Goal: Task Accomplishment & Management: Complete application form

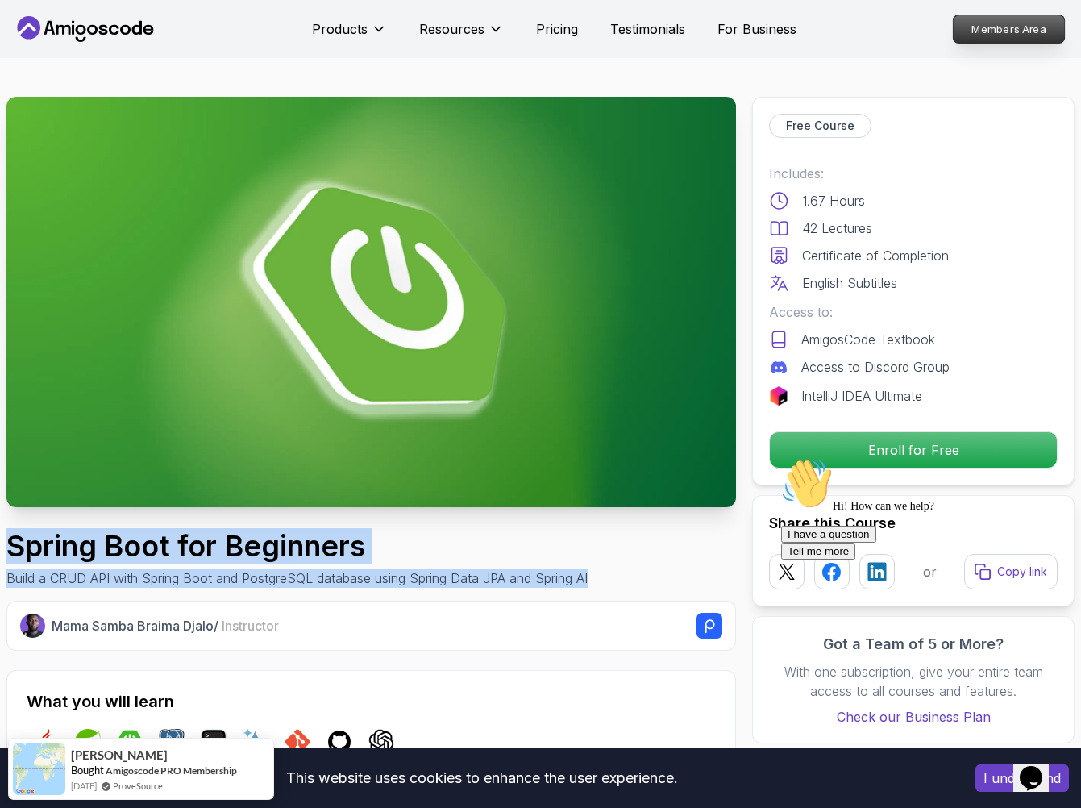
click at [1012, 35] on p "Members Area" at bounding box center [1009, 28] width 111 height 27
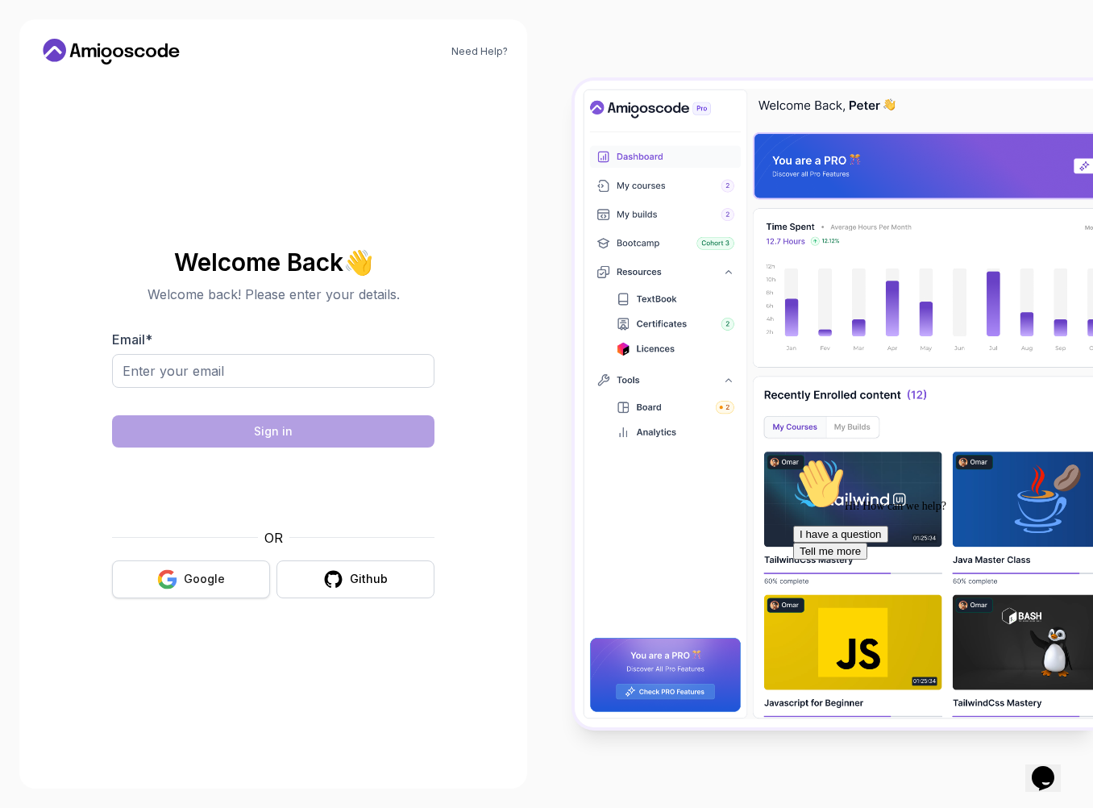
click at [177, 590] on button "Google" at bounding box center [191, 579] width 158 height 38
click at [183, 576] on button "Google" at bounding box center [191, 579] width 158 height 38
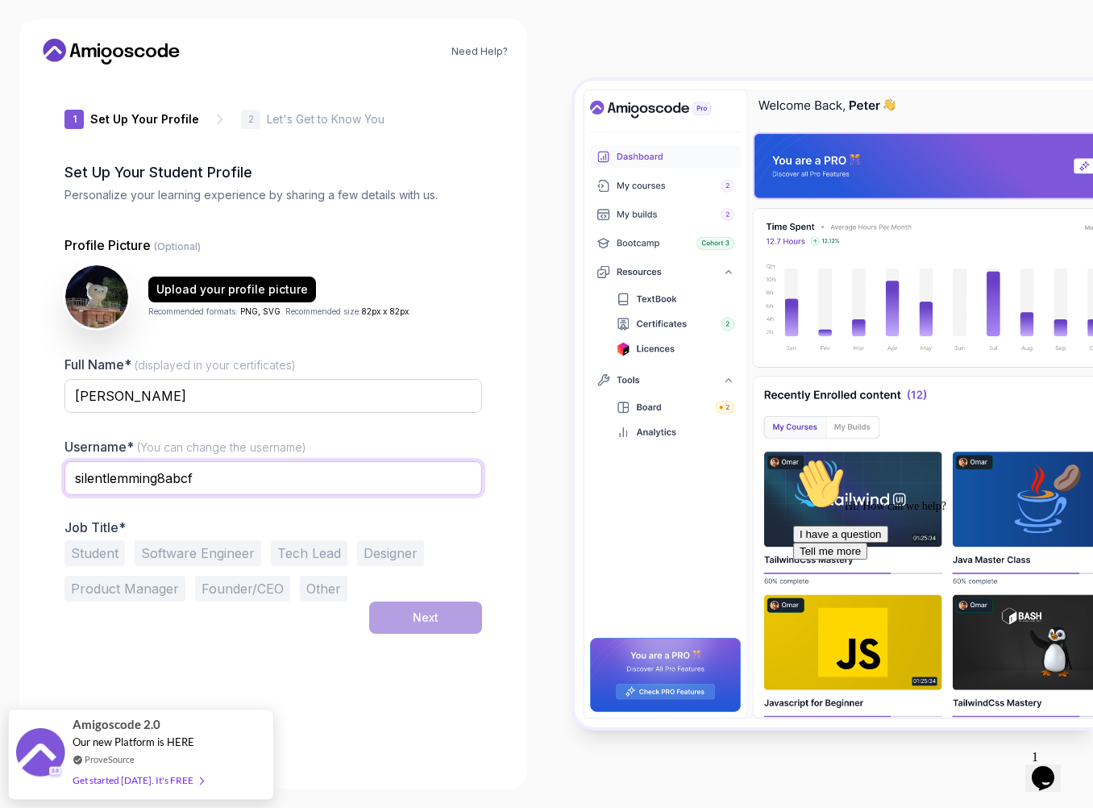
drag, startPoint x: 212, startPoint y: 482, endPoint x: 11, endPoint y: 483, distance: 200.8
click at [11, 483] on div "Need Help? 1 Set Up Your Profile 1 Set Up Your Profile 2 Let's Get to Know You …" at bounding box center [273, 404] width 547 height 808
type input "kilee"
click at [102, 559] on button "Student" at bounding box center [94, 553] width 60 height 26
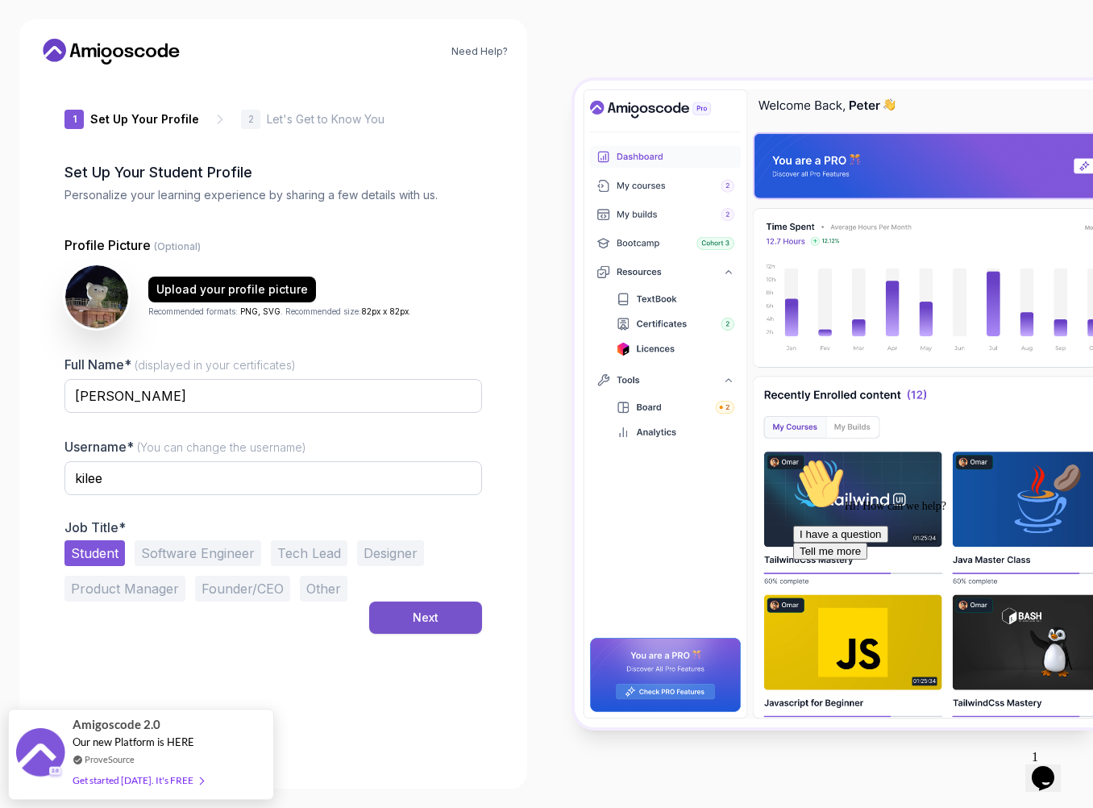
click at [437, 610] on div "Next" at bounding box center [426, 618] width 26 height 16
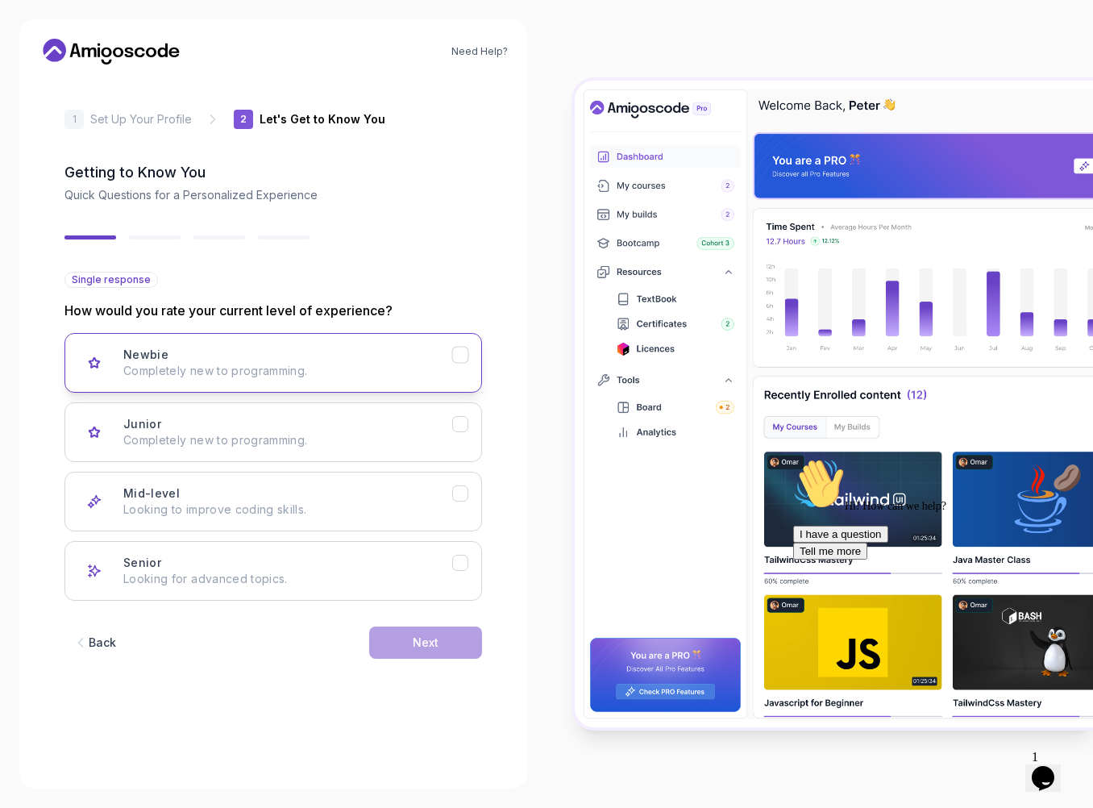
click at [459, 366] on button "Newbie Completely new to programming." at bounding box center [273, 363] width 418 height 60
click at [457, 364] on button "Newbie Completely new to programming." at bounding box center [273, 363] width 418 height 60
click at [464, 363] on button "Newbie Completely new to programming." at bounding box center [273, 363] width 418 height 60
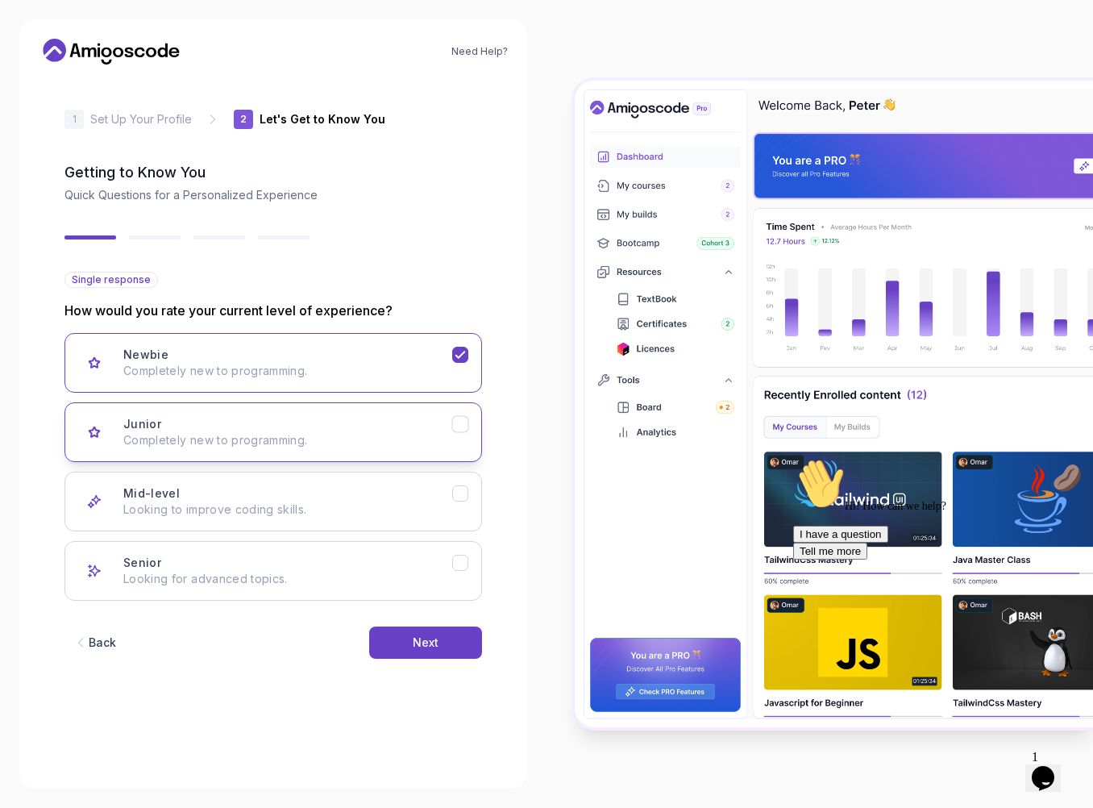
click at [458, 435] on button "Junior Completely new to programming." at bounding box center [273, 432] width 418 height 60
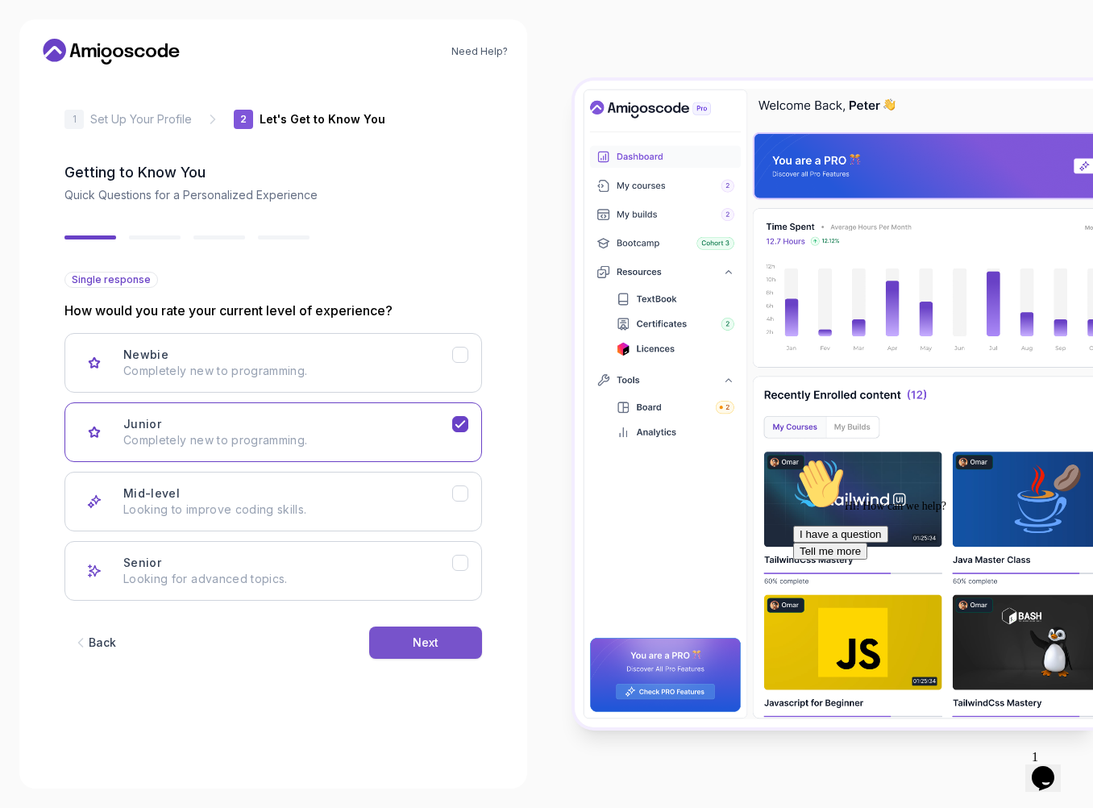
click at [440, 639] on button "Next" at bounding box center [425, 642] width 113 height 32
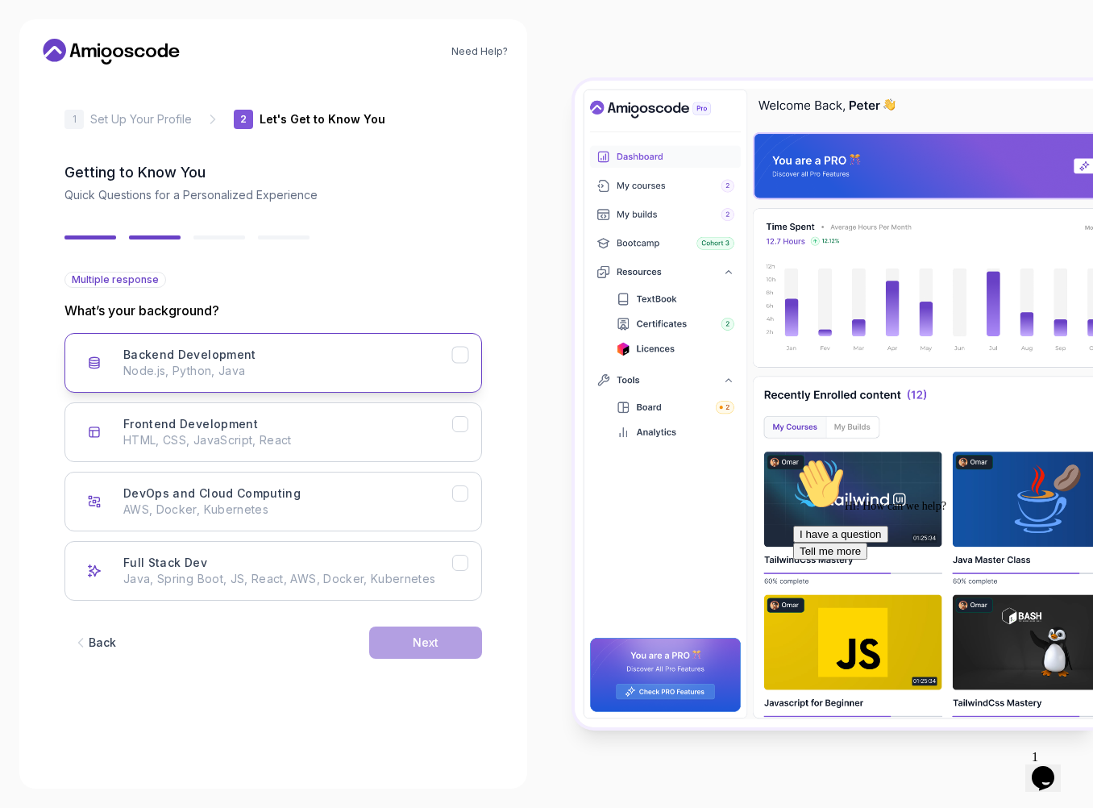
click at [465, 370] on button "Backend Development Node.js, Python, Java" at bounding box center [273, 363] width 418 height 60
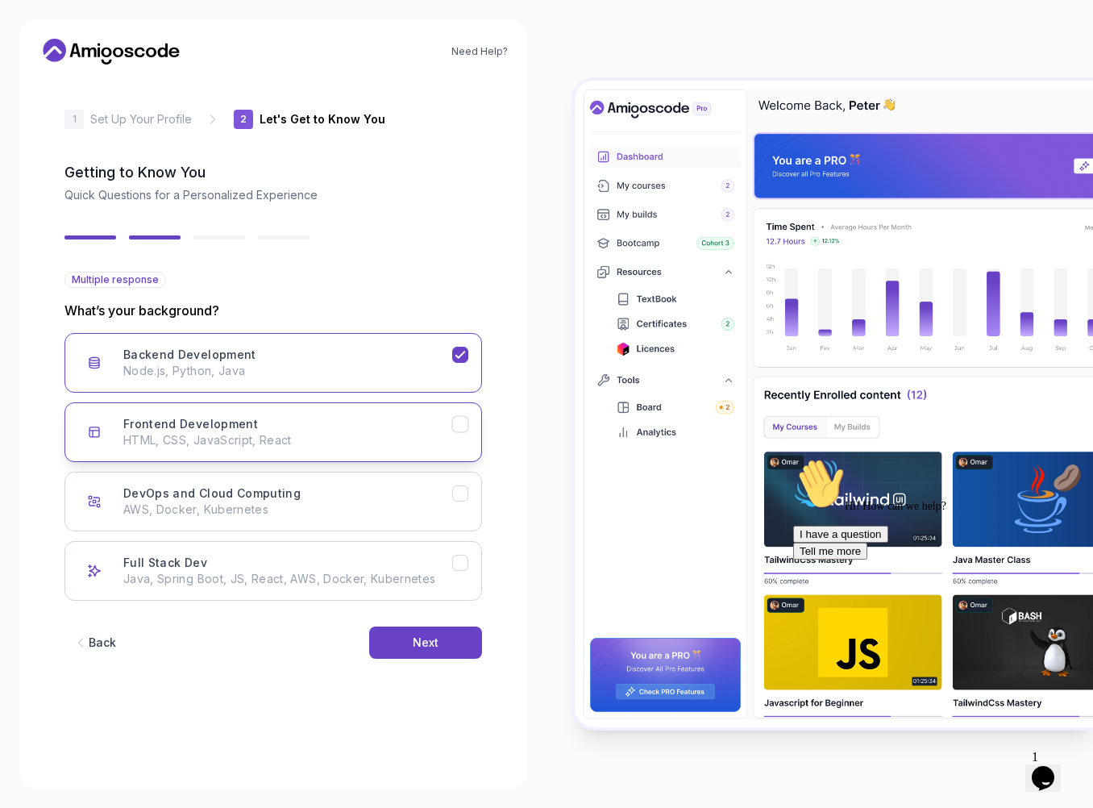
click at [464, 426] on icon "Frontend Development" at bounding box center [460, 424] width 15 height 15
click at [465, 372] on button "Backend Development Node.js, Python, Java" at bounding box center [273, 363] width 418 height 60
click at [464, 426] on icon "Frontend Development" at bounding box center [460, 424] width 15 height 15
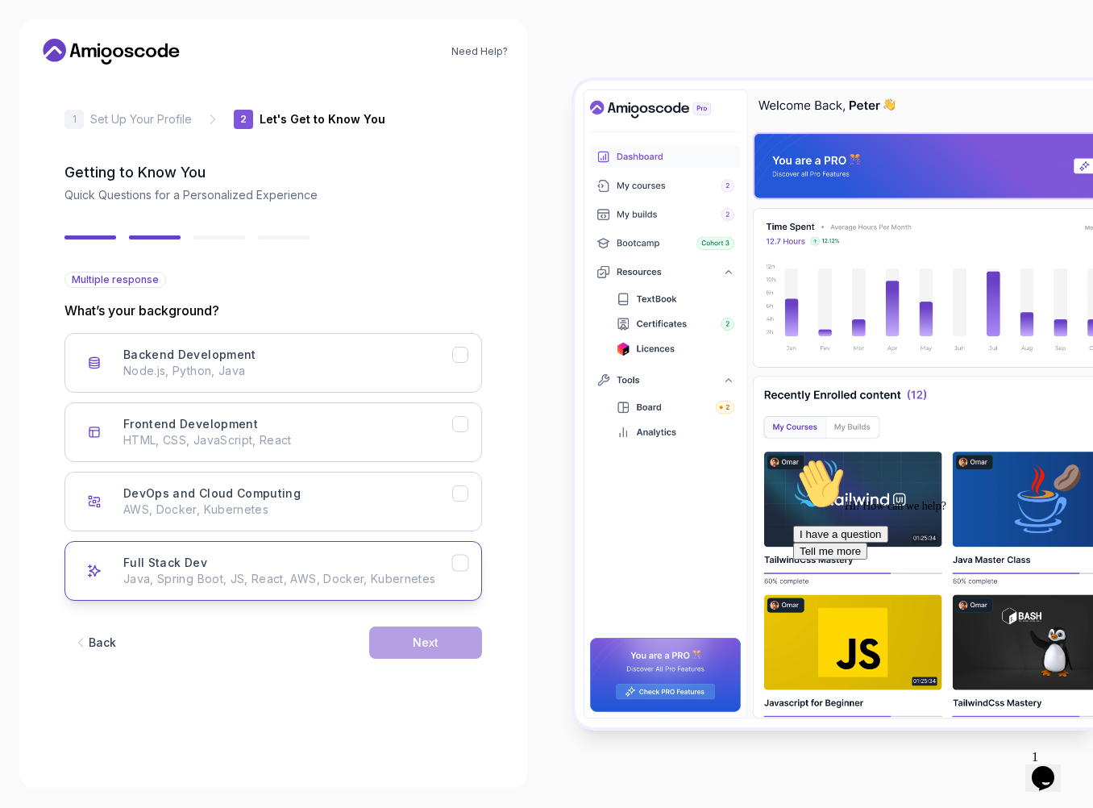
click at [460, 568] on icon "Full Stack Dev" at bounding box center [460, 562] width 15 height 15
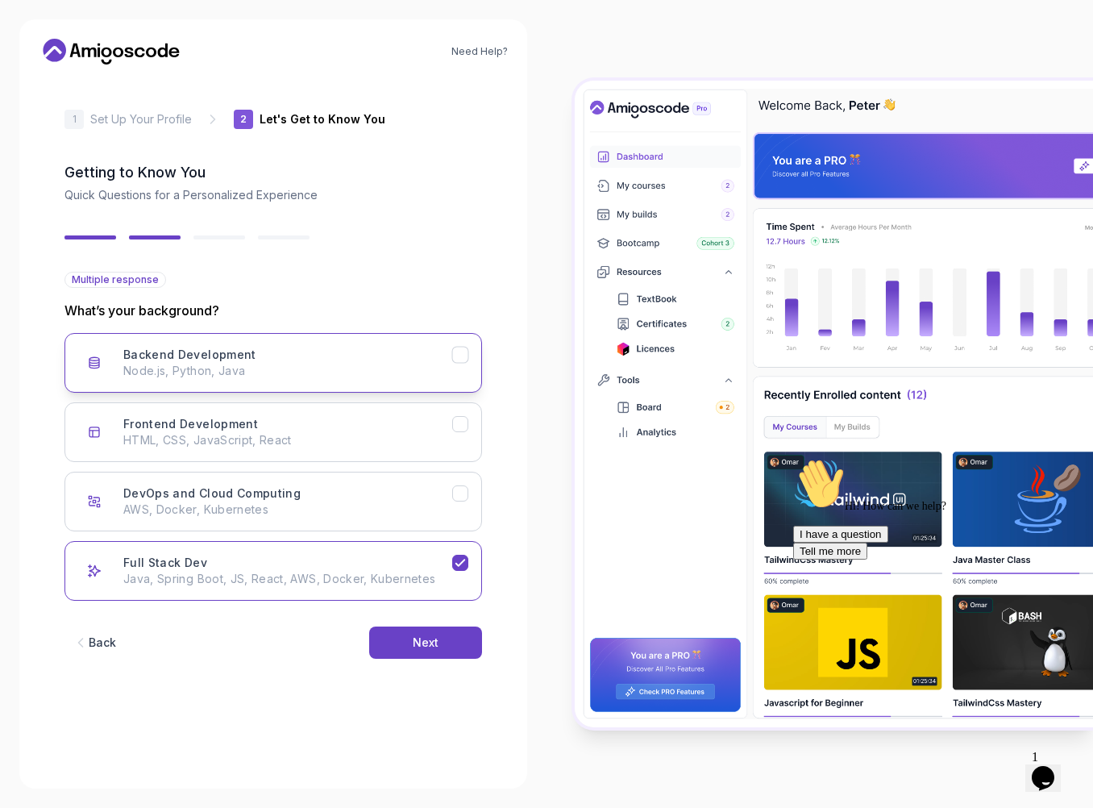
click at [467, 367] on button "Backend Development Node.js, Python, Java" at bounding box center [273, 363] width 418 height 60
click at [451, 628] on button "Next" at bounding box center [425, 642] width 113 height 32
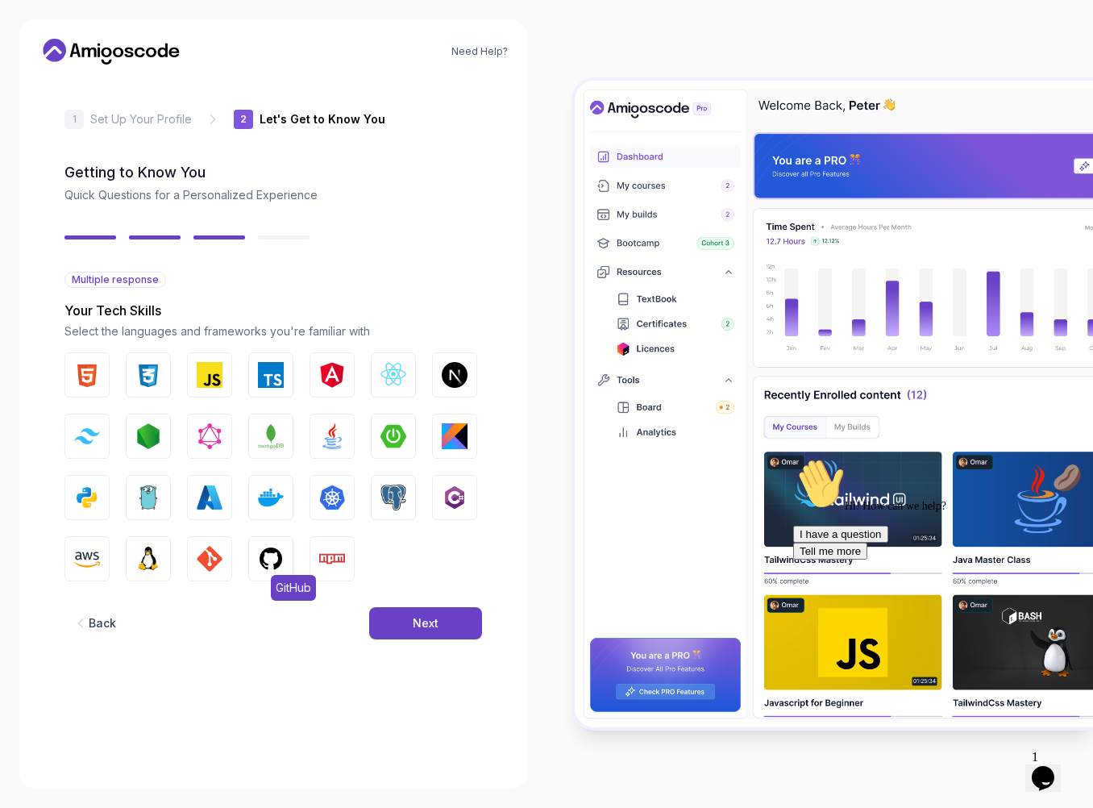
click at [268, 564] on img "button" at bounding box center [271, 559] width 26 height 26
click at [265, 556] on img "button" at bounding box center [271, 559] width 26 height 26
click at [269, 564] on img "button" at bounding box center [271, 559] width 26 height 26
click at [164, 556] on button "Linux" at bounding box center [148, 558] width 45 height 45
click at [93, 373] on img "button" at bounding box center [87, 375] width 26 height 26
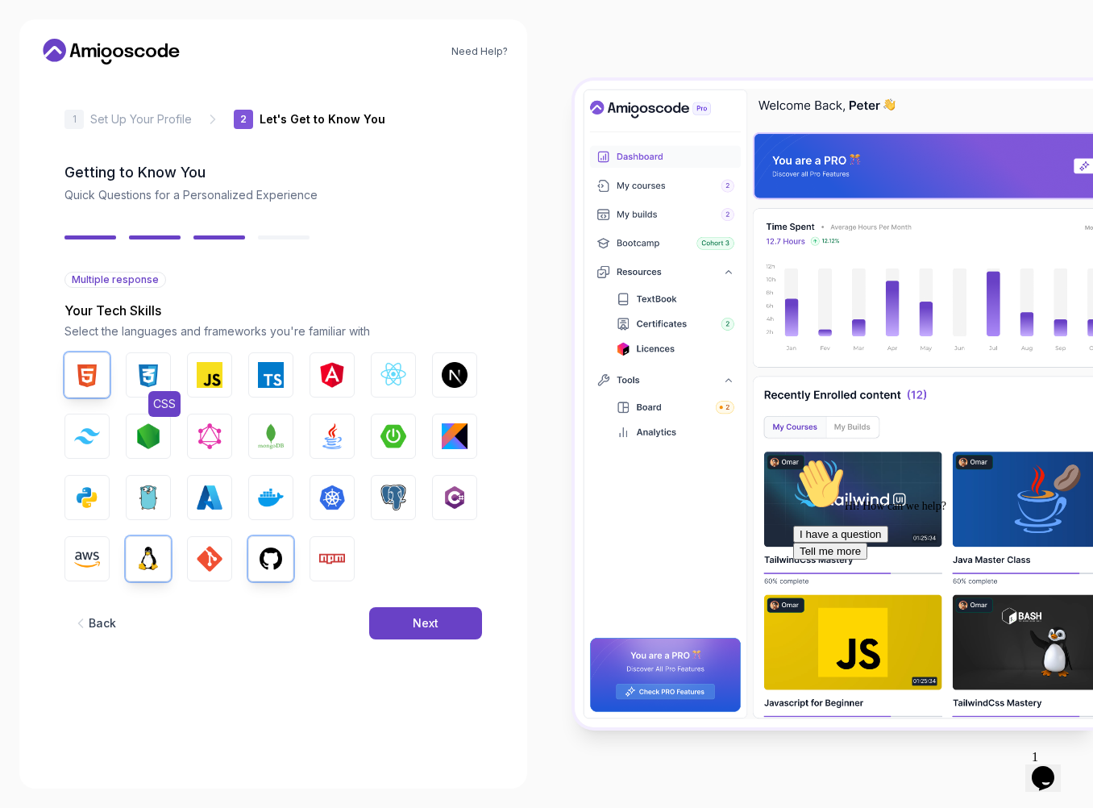
click at [155, 376] on img "button" at bounding box center [148, 375] width 26 height 26
click at [223, 378] on button "JavaScript" at bounding box center [209, 374] width 45 height 45
click at [405, 368] on img "button" at bounding box center [394, 375] width 26 height 26
click at [395, 437] on img "button" at bounding box center [394, 436] width 26 height 26
click at [327, 444] on img "button" at bounding box center [332, 436] width 26 height 26
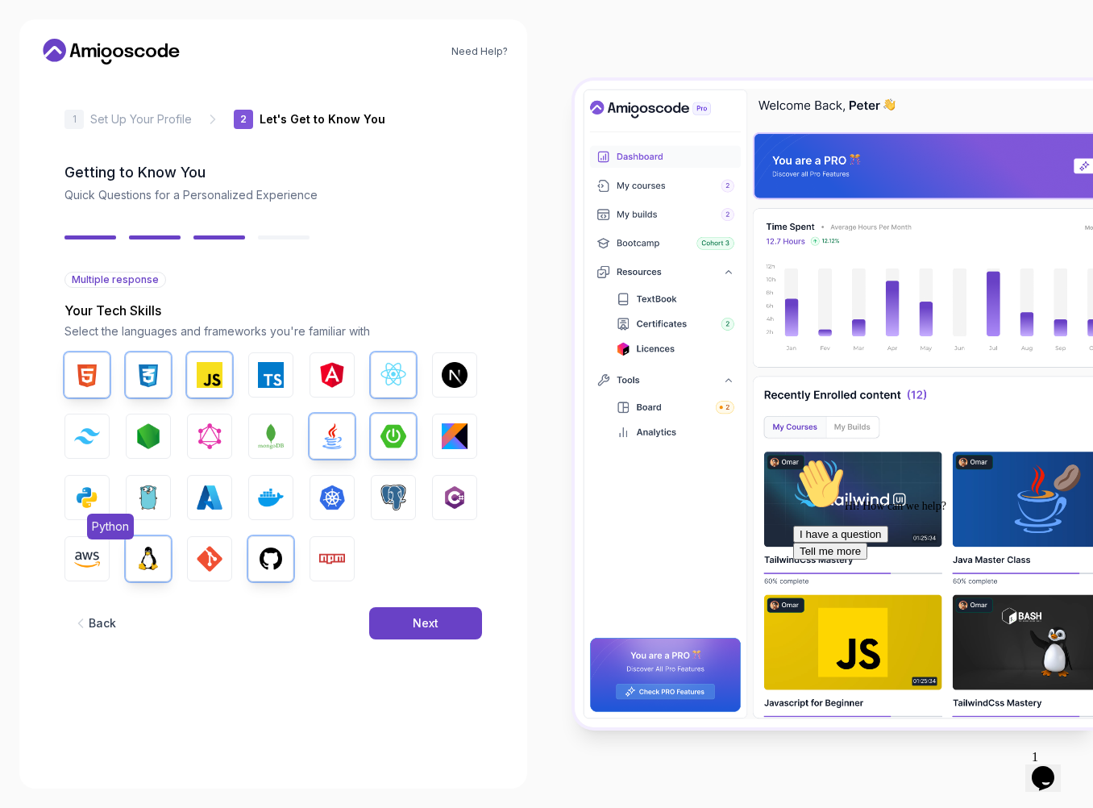
click at [80, 492] on img "button" at bounding box center [87, 498] width 26 height 26
click at [403, 619] on button "Next" at bounding box center [425, 623] width 113 height 32
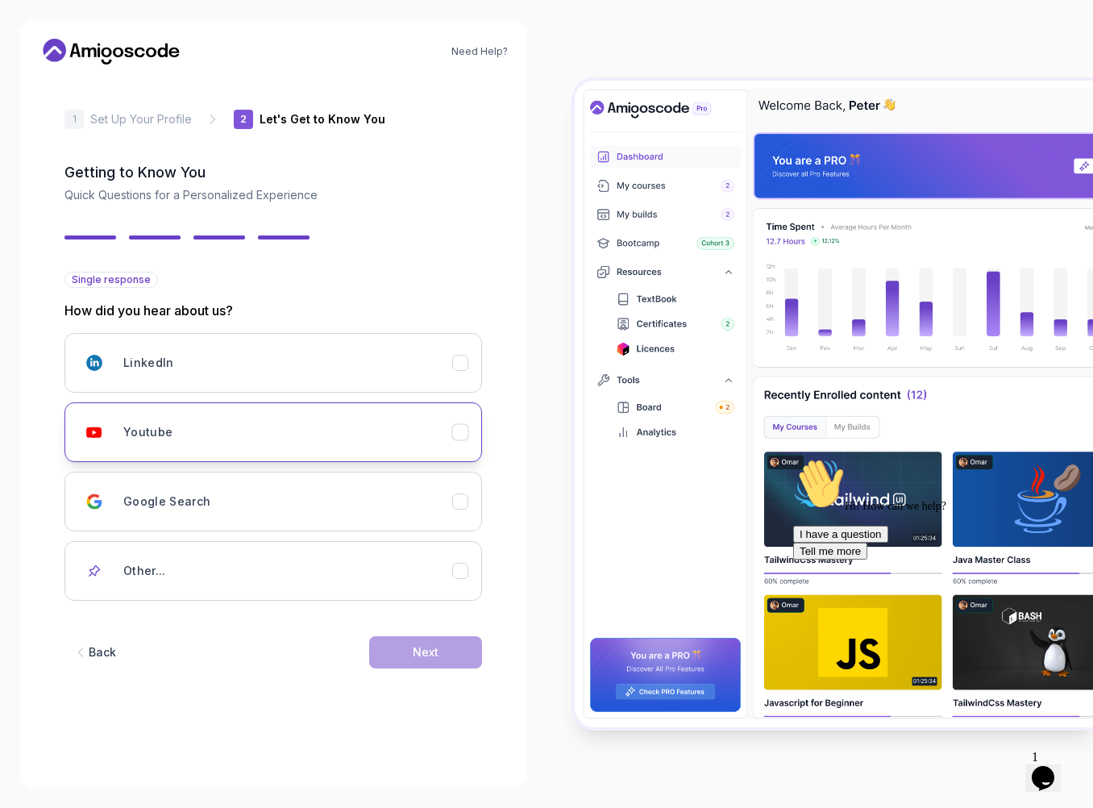
click at [456, 436] on icon "Youtube" at bounding box center [460, 432] width 15 height 15
click at [466, 643] on button "Next" at bounding box center [425, 652] width 113 height 32
click at [452, 652] on button "Next" at bounding box center [425, 652] width 113 height 32
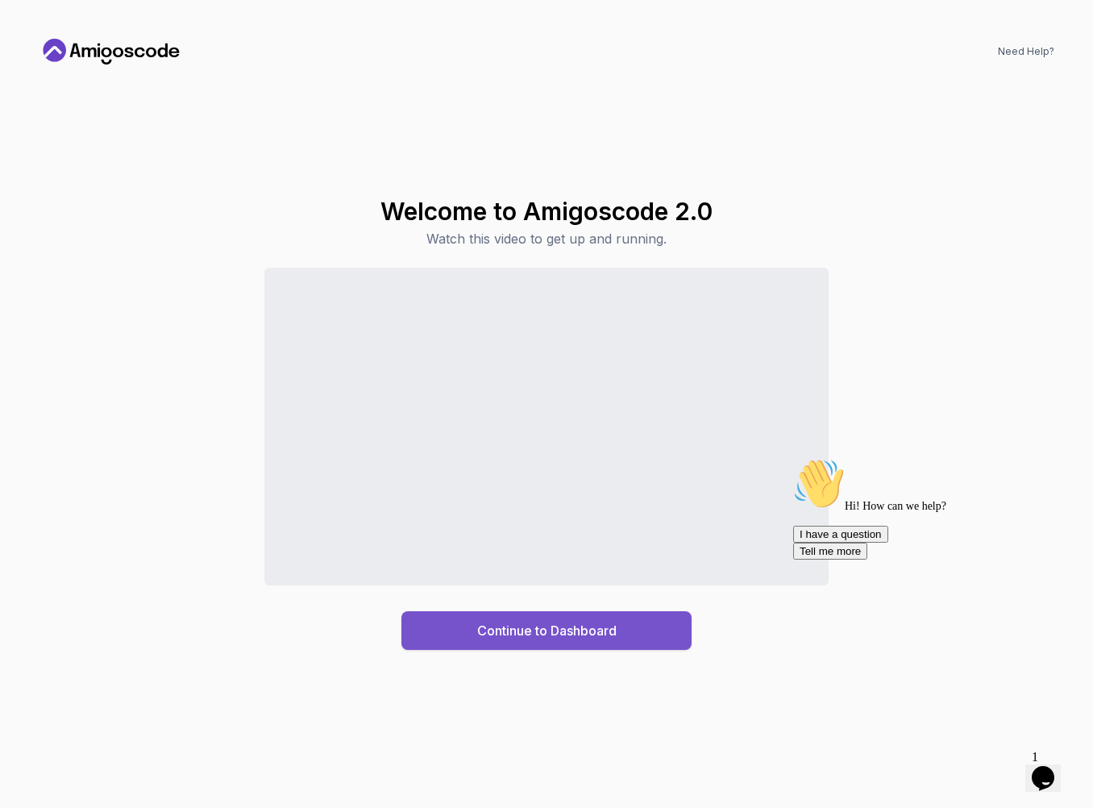
click at [613, 632] on div "Continue to Dashboard" at bounding box center [546, 630] width 139 height 19
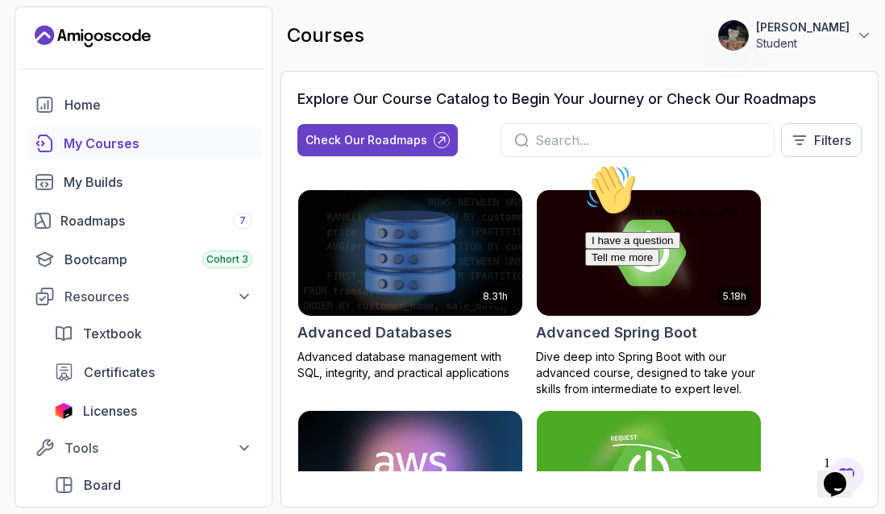
click at [838, 475] on icon "Chat widget" at bounding box center [835, 484] width 23 height 24
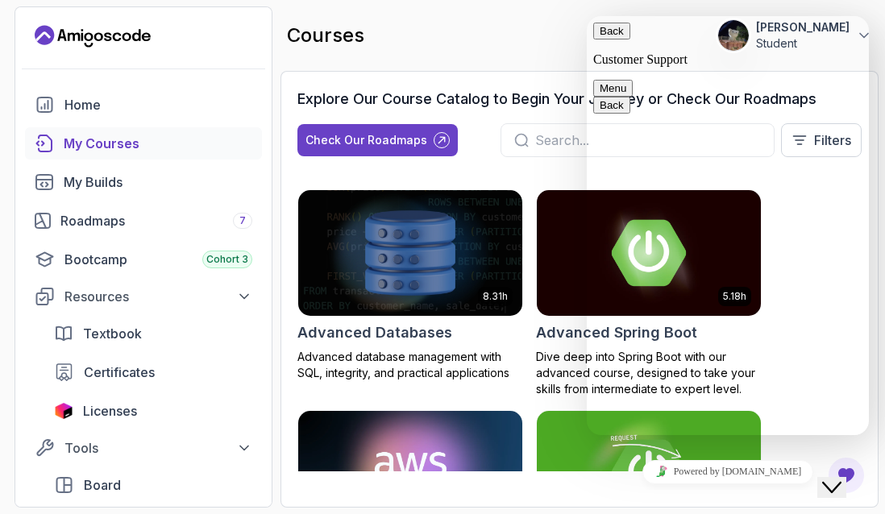
click at [618, 38] on button "Back" at bounding box center [611, 31] width 37 height 17
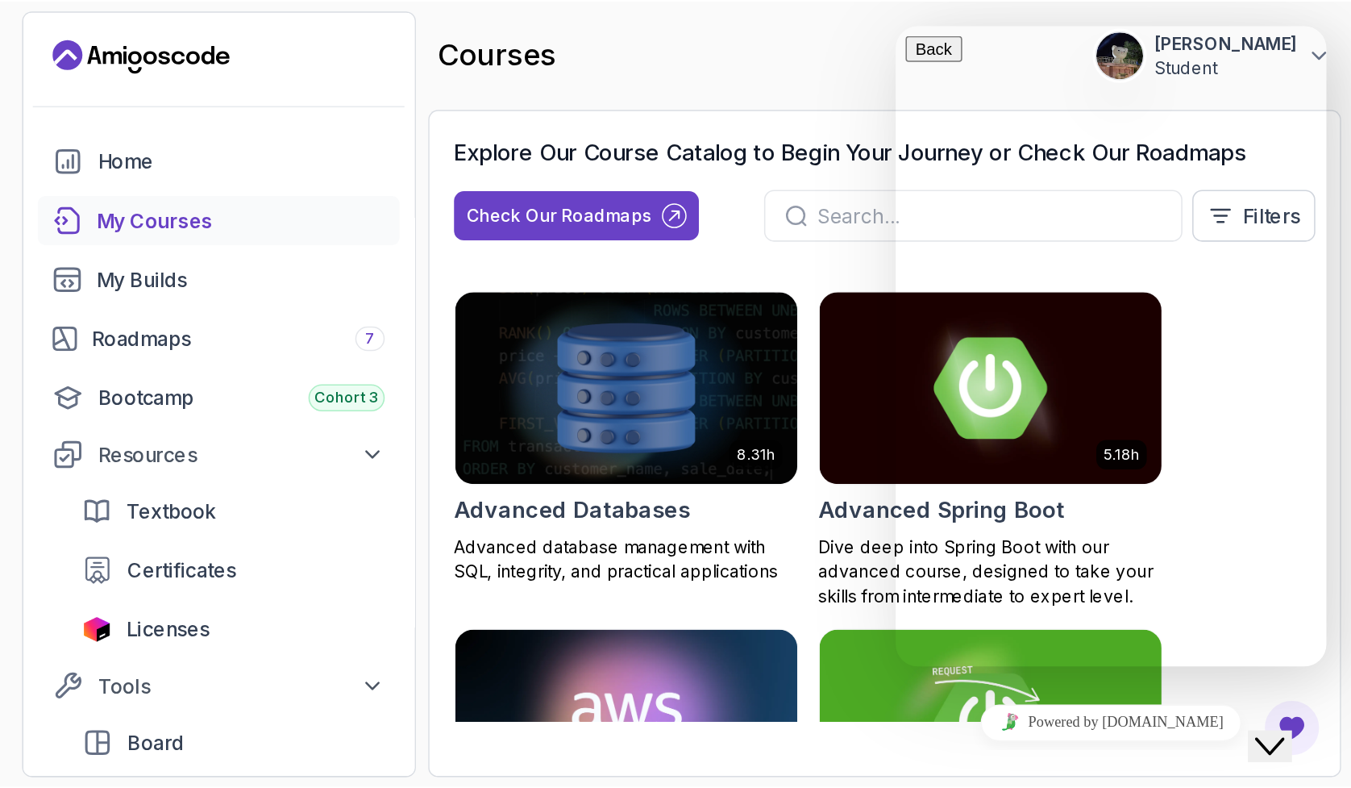
scroll to position [279, 0]
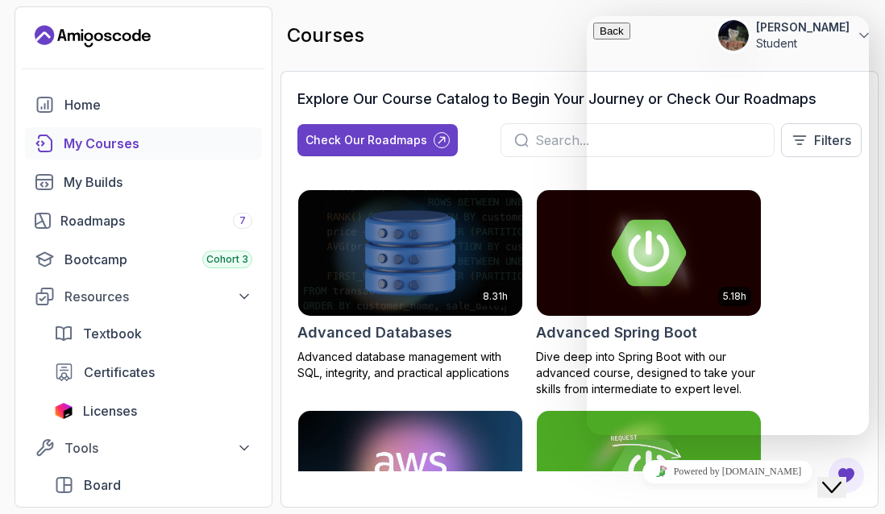
click at [842, 478] on icon "Close Chat This icon closes the chat window." at bounding box center [831, 487] width 19 height 19
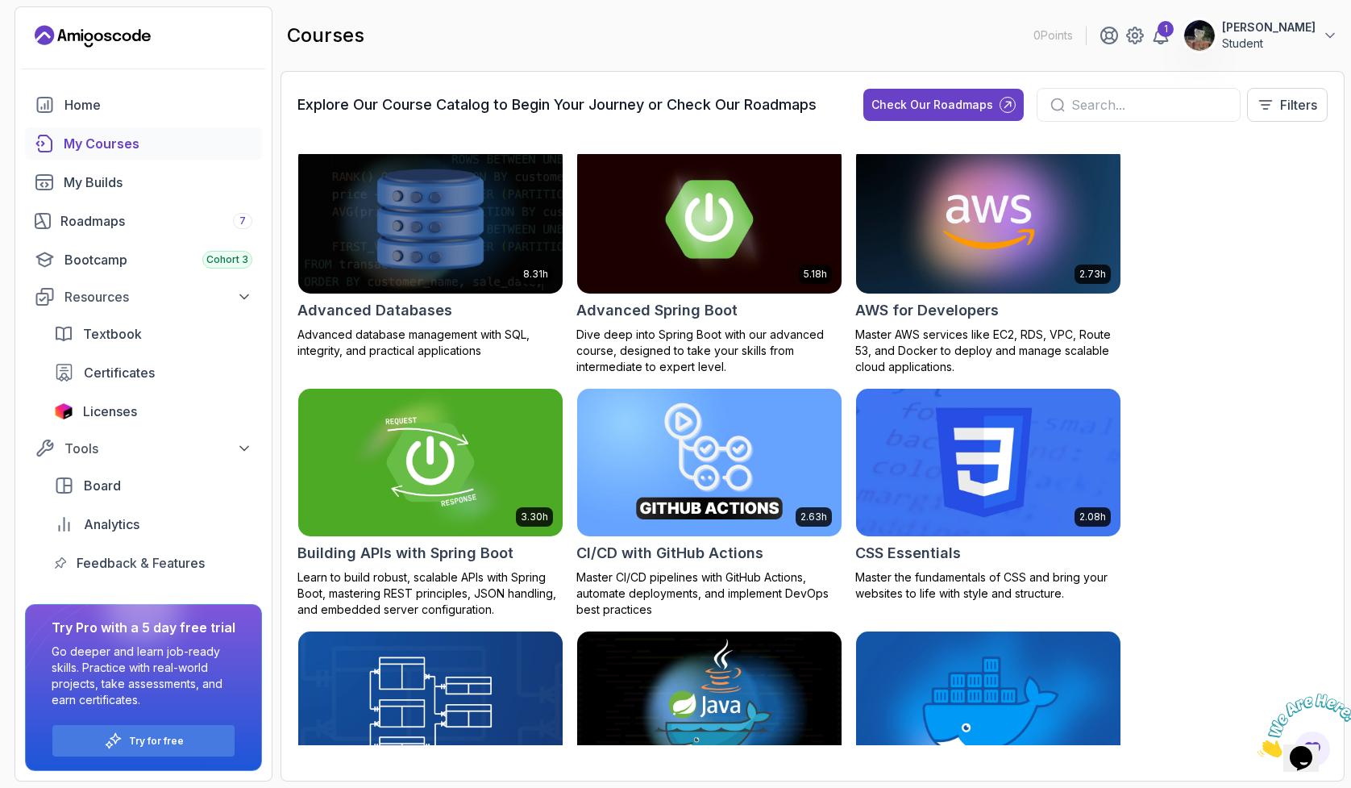
scroll to position [176, 0]
